Goal: Task Accomplishment & Management: Use online tool/utility

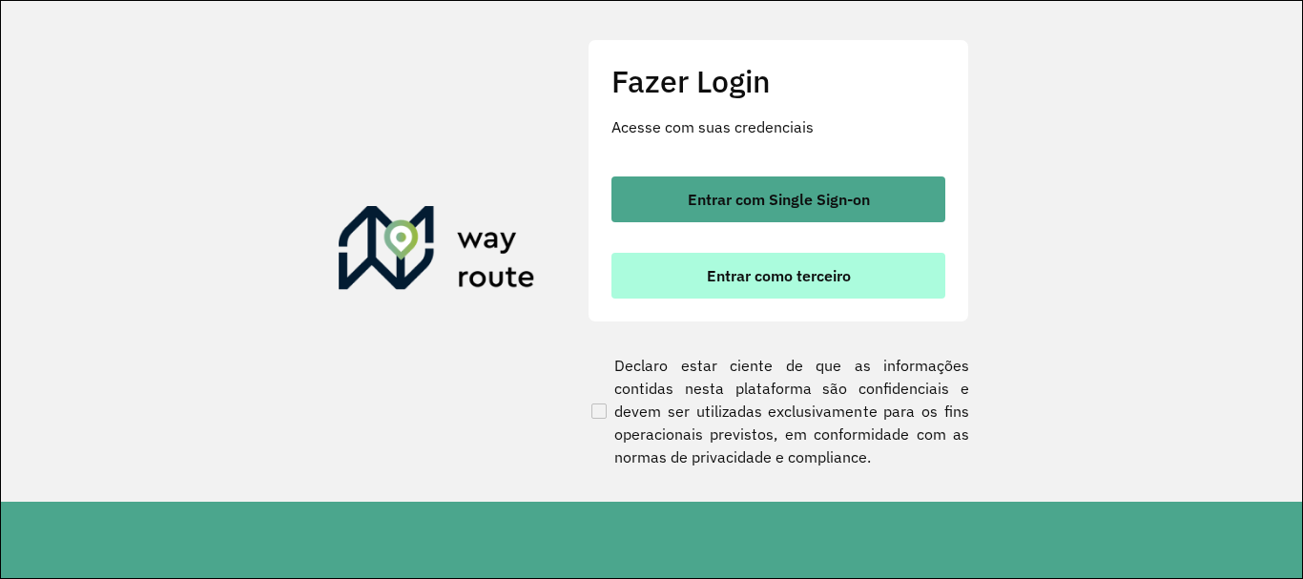
click at [707, 268] on span "Entrar como terceiro" at bounding box center [779, 275] width 144 height 15
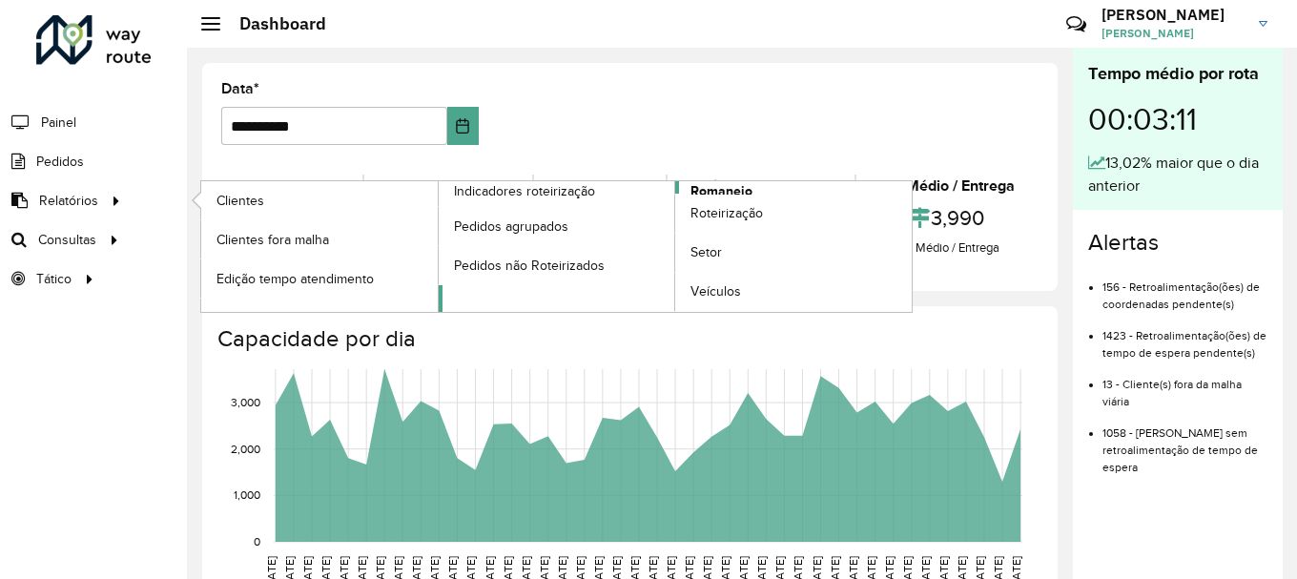
click at [744, 183] on span "Romaneio" at bounding box center [722, 191] width 62 height 20
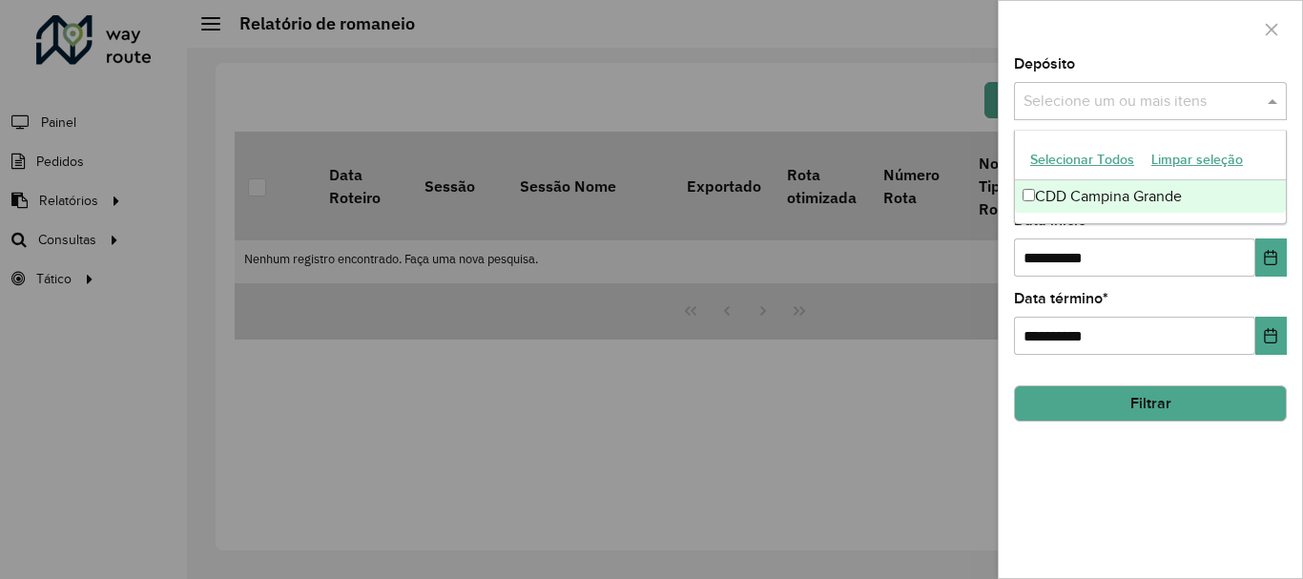
click at [1135, 95] on input "text" at bounding box center [1141, 102] width 244 height 23
click at [1091, 206] on div "CDD Campina Grande" at bounding box center [1150, 196] width 271 height 32
click at [1102, 46] on div at bounding box center [1150, 29] width 303 height 56
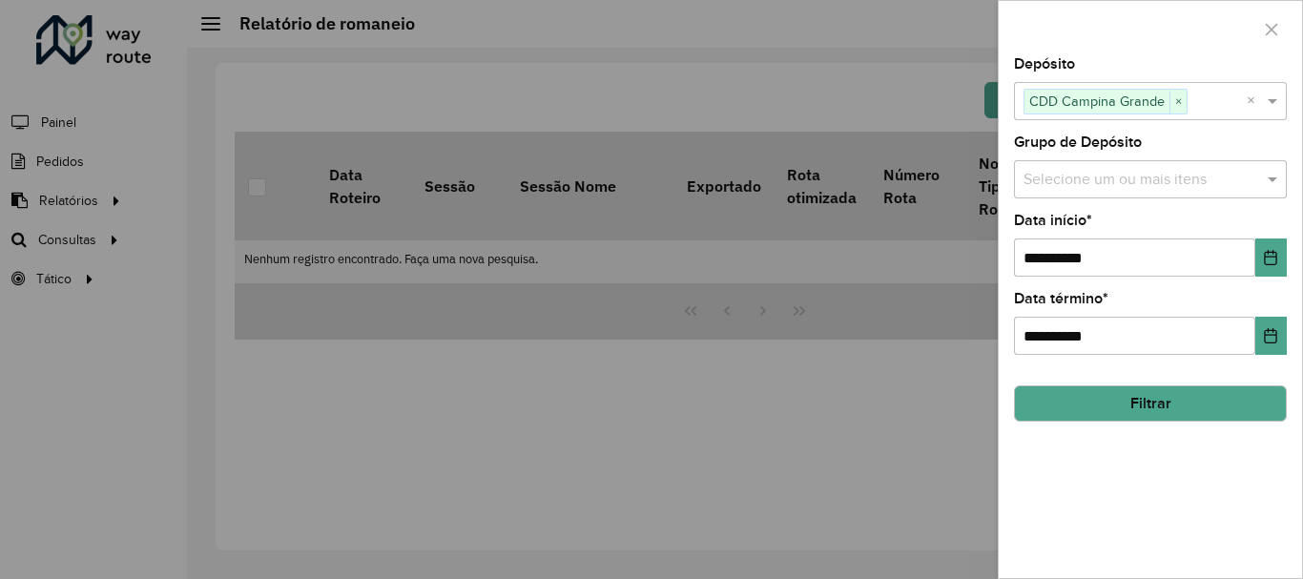
click at [1058, 190] on input "text" at bounding box center [1141, 180] width 244 height 23
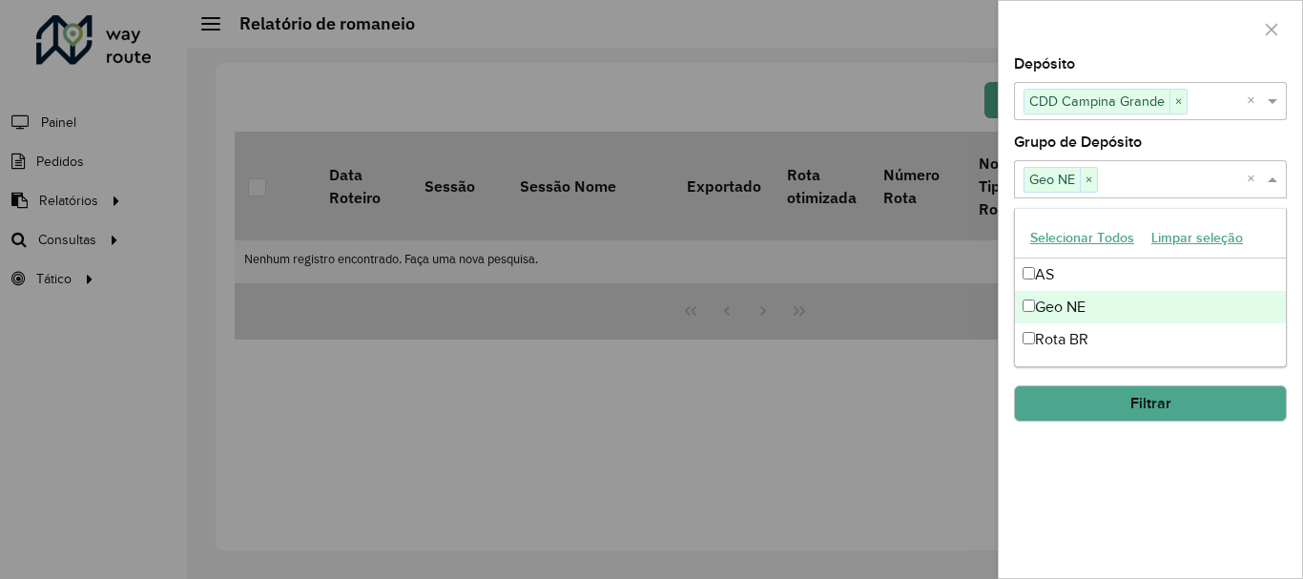
click at [1140, 414] on button "Filtrar" at bounding box center [1150, 403] width 273 height 36
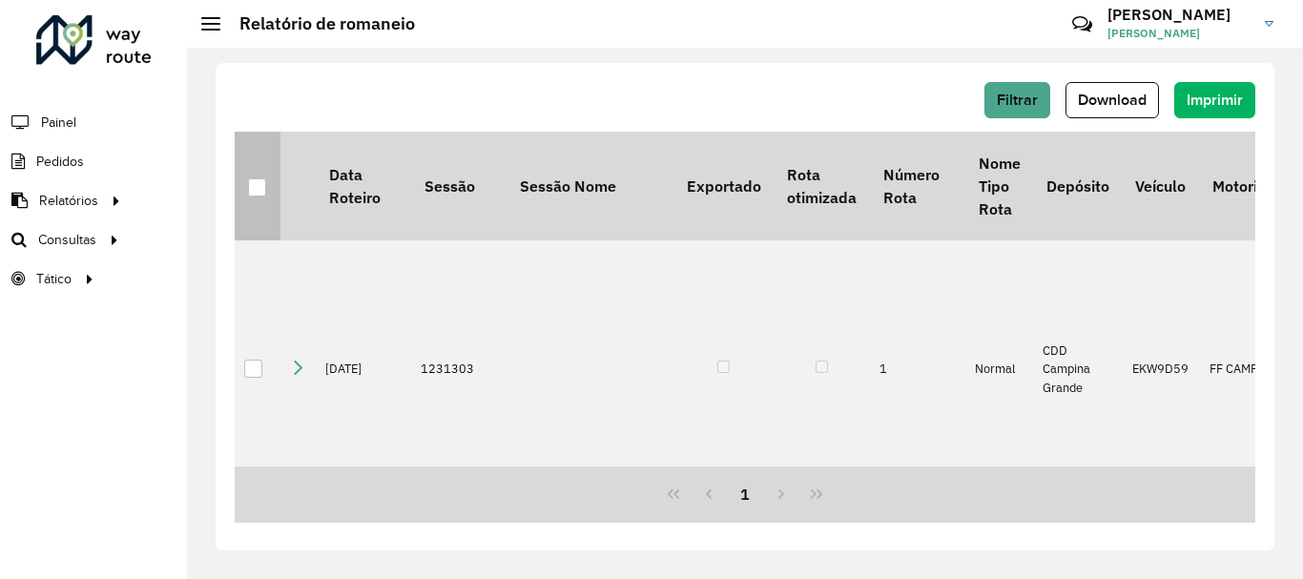
click at [254, 185] on div at bounding box center [257, 187] width 18 height 18
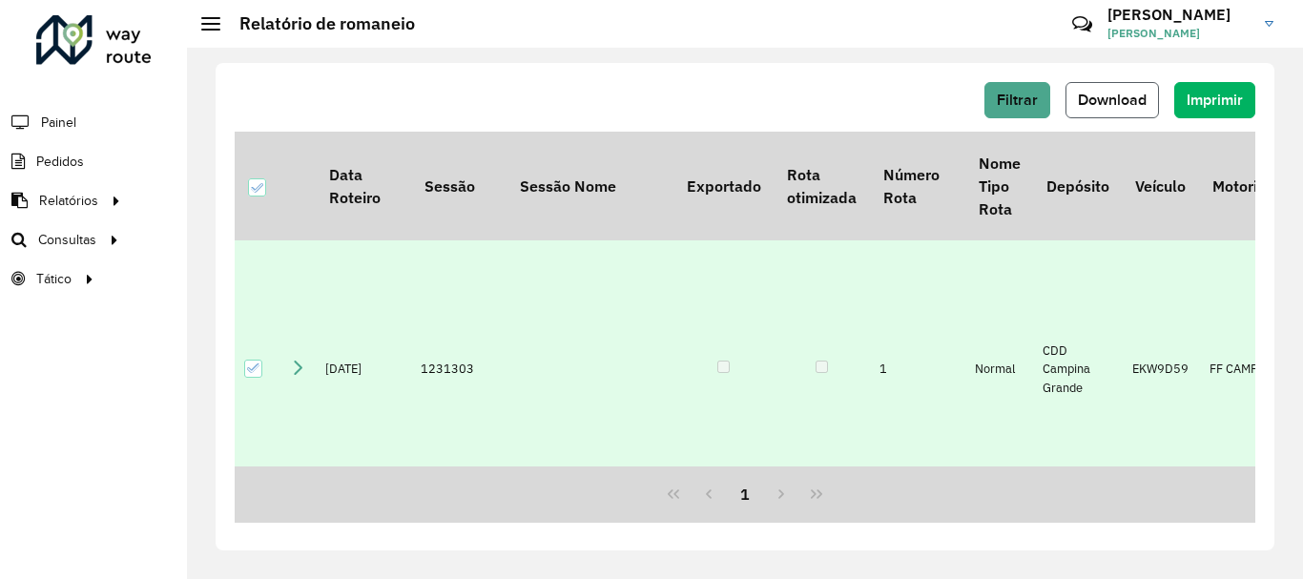
click at [1085, 93] on span "Download" at bounding box center [1112, 100] width 69 height 16
